Goal: Obtain resource: Download file/media

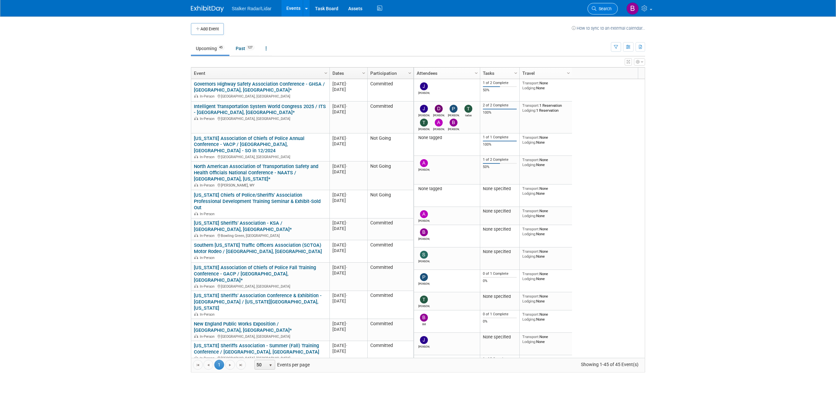
click at [600, 12] on link "Search" at bounding box center [603, 9] width 30 height 12
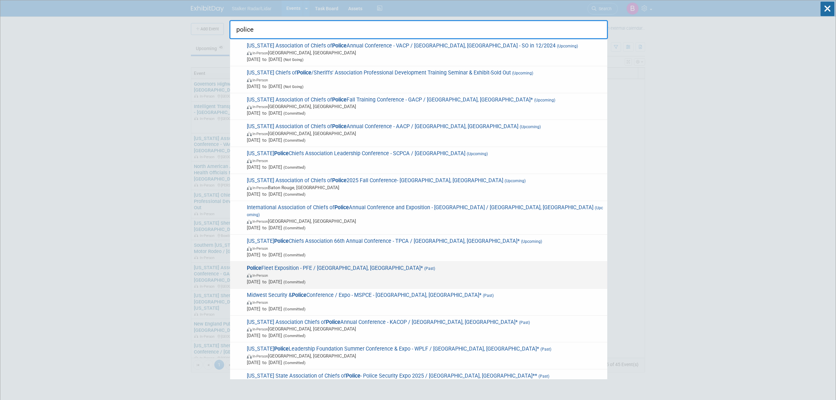
type input "police"
click at [338, 265] on span "Police Fleet Exposition - PFE / [GEOGRAPHIC_DATA], [GEOGRAPHIC_DATA]* (Past) In…" at bounding box center [424, 275] width 359 height 20
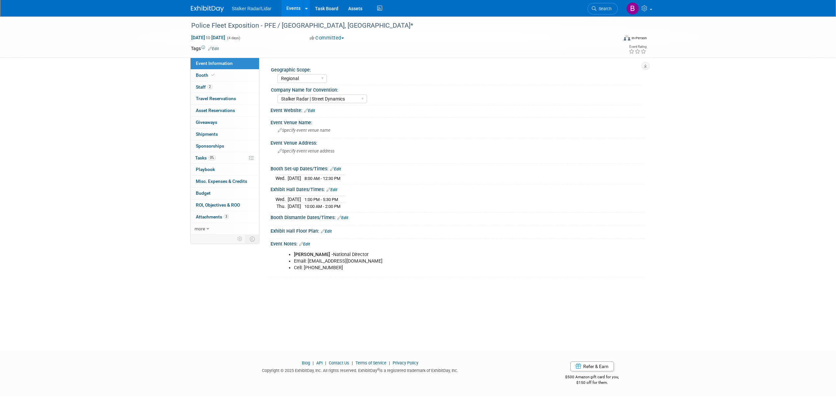
select select "Regional"
select select "Stalker Radar | Street Dynamics"
click at [217, 75] on link "Booth" at bounding box center [225, 75] width 68 height 12
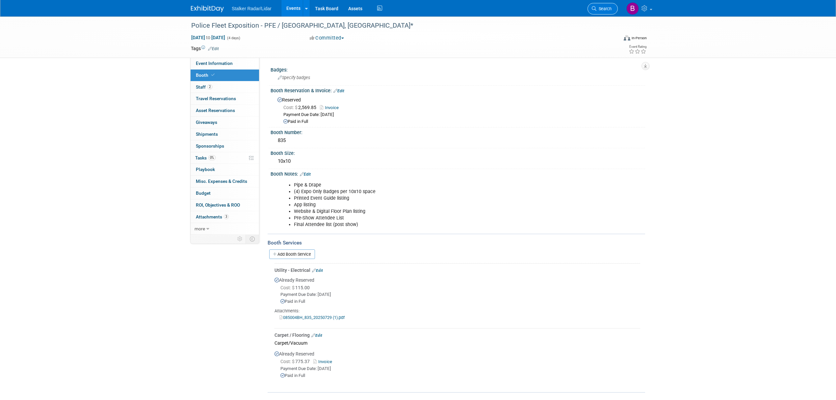
click at [600, 9] on span "Search" at bounding box center [603, 8] width 15 height 5
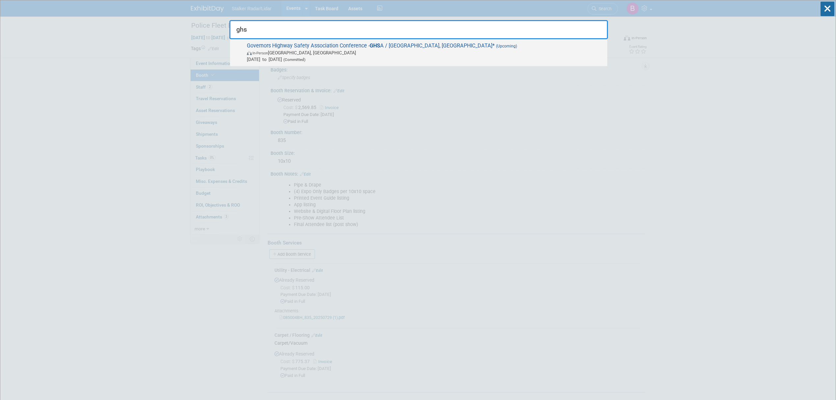
type input "ghs"
click at [405, 58] on span "[DATE] to [DATE] (Committed)" at bounding box center [425, 59] width 357 height 7
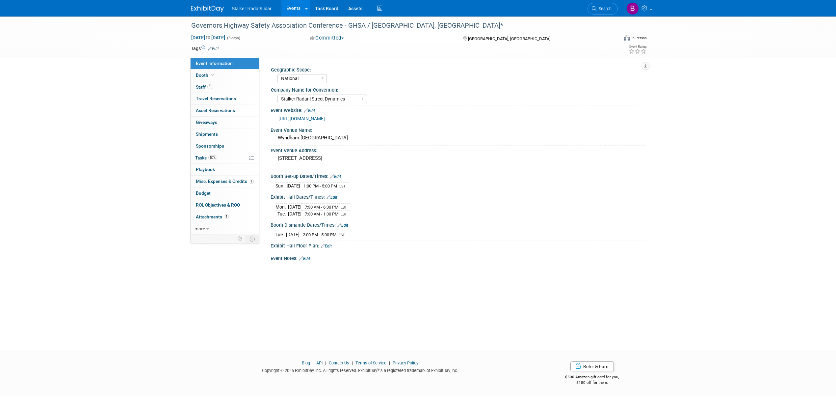
select select "National"
select select "Stalker Radar | Street Dynamics"
click at [223, 78] on link "Booth" at bounding box center [225, 75] width 68 height 12
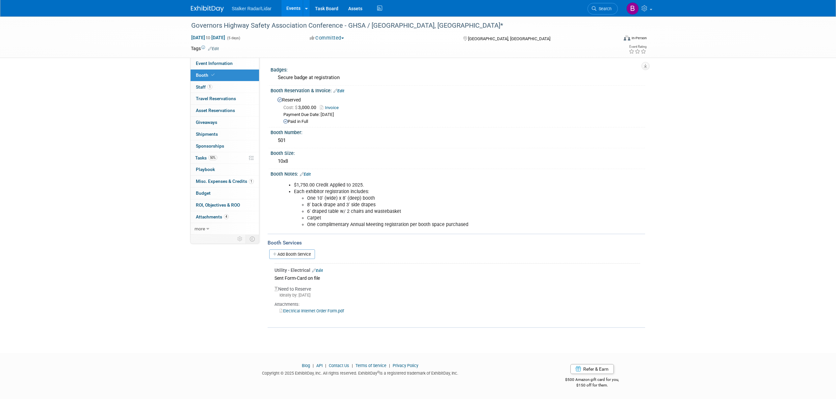
click at [305, 308] on link "Electrical Internet Order Form.pdf" at bounding box center [311, 310] width 65 height 5
